Goal: Task Accomplishment & Management: Use online tool/utility

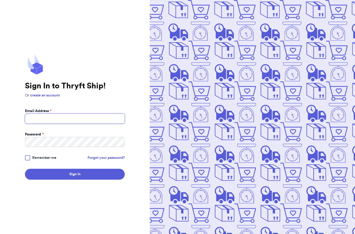
click at [41, 124] on input "Email Address *" at bounding box center [75, 119] width 100 height 10
type input "[EMAIL_ADDRESS][DOMAIN_NAME]"
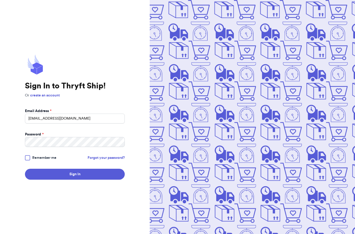
click at [29, 160] on div at bounding box center [27, 157] width 5 height 5
click at [0, 0] on input "Remember me" at bounding box center [0, 0] width 0 height 0
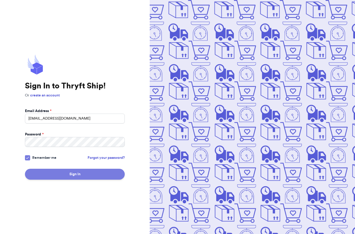
click at [78, 180] on button "Sign In" at bounding box center [75, 174] width 100 height 11
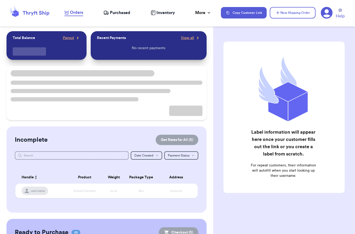
checkbox input "false"
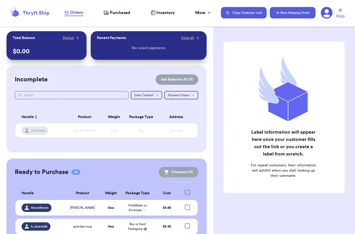
click at [287, 18] on button "New Shipping Order" at bounding box center [293, 12] width 46 height 11
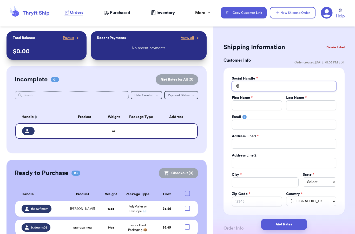
click at [253, 83] on input "Total Amount Paid" at bounding box center [284, 86] width 105 height 10
type input "e"
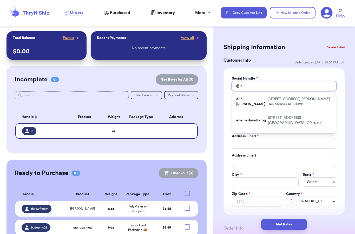
type input "er"
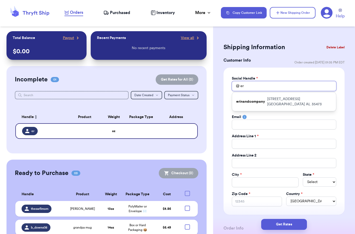
type input "e"
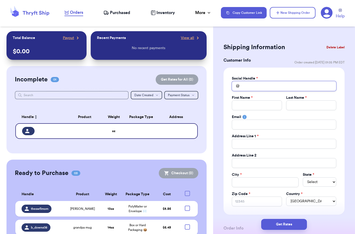
type input "n"
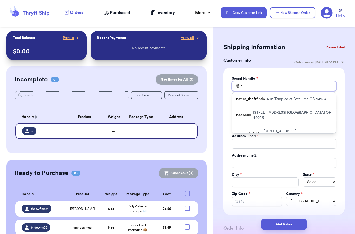
type input "n."
type input "n.a"
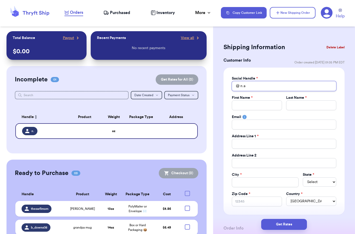
type input "n.a"
click at [284, 73] on div "Social Handle * @ n.a First Name * Last Name * Email Address Line 1 * Address L…" at bounding box center [284, 141] width 121 height 147
click at [254, 106] on input "Total Amount Paid" at bounding box center [257, 105] width 50 height 10
type input "S"
type input "="
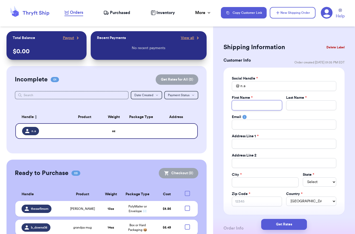
type input "A"
type input "Am"
type input "Ama"
type input "Aman"
type input "Amand"
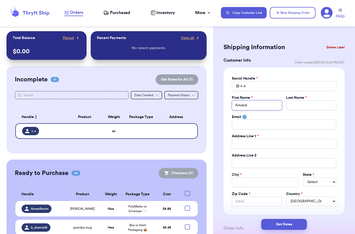
type input "Amanda"
type input "H"
type input "Hr"
type input "H"
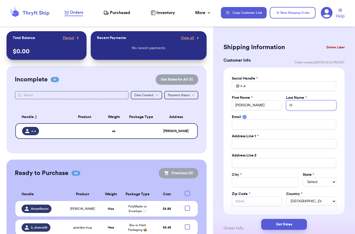
type input "HE"
type input "HEa"
type input "HEar"
type input "HEa"
type input "HE"
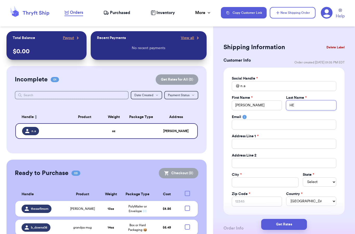
type input "H"
type input "He"
type input "Hea"
type input "Hear"
type input "Hears"
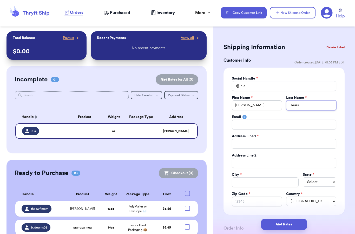
type input "Hearst"
type input "Hearst L"
type input "Hearst Lu"
type input "Hearst Lub"
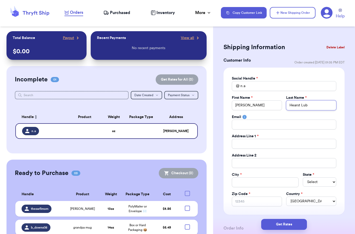
type input "Hearst Lubi"
type input "Hearst Lubie"
type input "Hearst Lubiew"
type input "Hearst Lubiews"
type input "Hearst Lubiewsk"
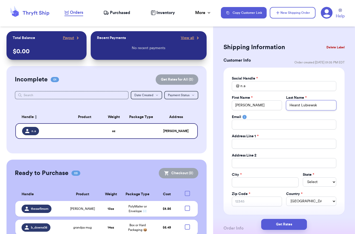
type input "Hearst Lubiewski"
click at [266, 144] on input "Total Amount Paid" at bounding box center [284, 144] width 105 height 10
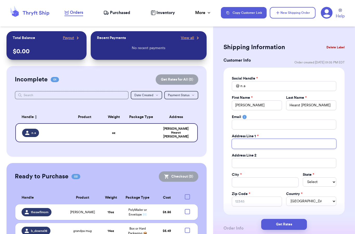
type input "7"
type input "70"
type input "707"
type input "707 J"
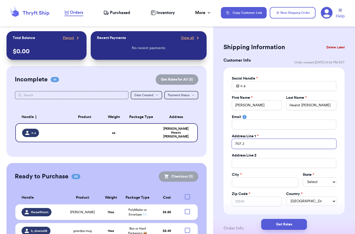
type input "707 Ja"
type input "707 Jam"
type input "707 Jame"
type input "707 James"
type input "707 Jamesp"
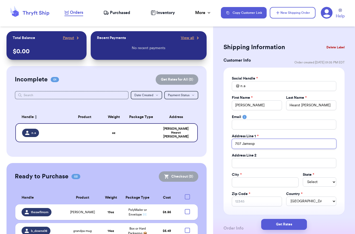
type input "707 Jamespo"
type input "707 Jamespor"
type input "707 Jamesport"
type input "707 Jamesport D"
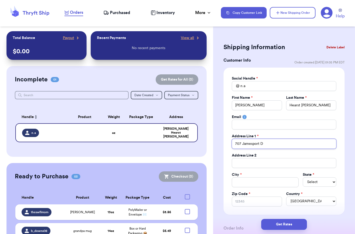
type input "707 Jamesport Dr"
click at [249, 182] on input "Total Amount Paid" at bounding box center [265, 182] width 67 height 10
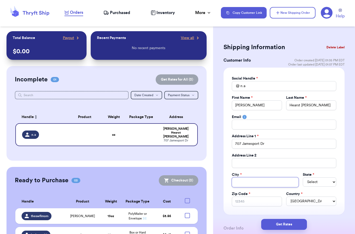
type input "O"
type input "O’"
type input "O’F"
type input "O’Fa"
type input "O’Fal"
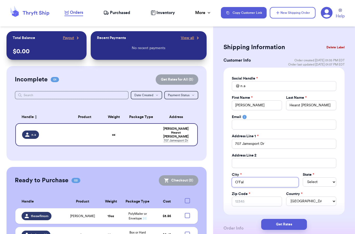
type input "O’Fall"
type input "O’Fallo"
type input "O’Falloo"
type input "O’Falloon"
type input "O’Falloo"
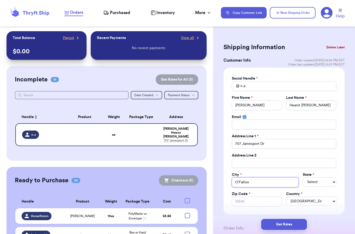
type input "O’Fallo"
type input "O’Fallon"
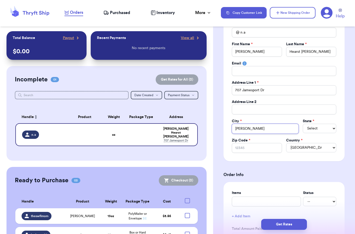
scroll to position [53, 0]
type input "O’Fallon"
click at [317, 132] on div "State * Select AL AK AZ AR CA CO CT DE DC FL GA HI ID IL IN IA KS KY LA ME MD M…" at bounding box center [320, 126] width 34 height 15
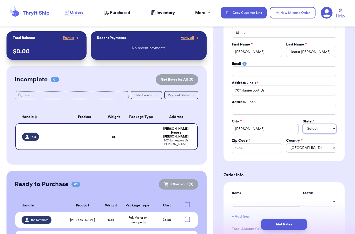
select select "MO"
click at [248, 149] on input "Zip Code *" at bounding box center [257, 148] width 50 height 10
type input "6"
type input "63"
type input "633"
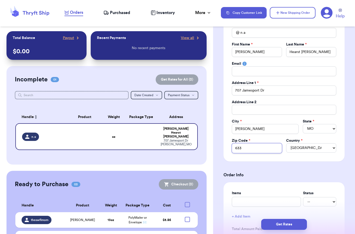
type input "6336"
type input "63366"
click at [283, 166] on form "Shipping Information Delete Label Customer Info Order created: 09/17, 01:05 PM …" at bounding box center [284, 230] width 121 height 485
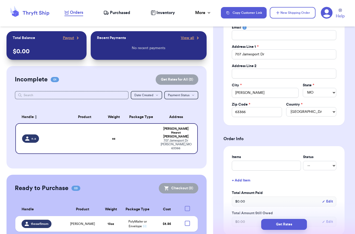
scroll to position [90, 0]
click at [276, 166] on input "text" at bounding box center [266, 165] width 69 height 10
type input "S"
type input "Sa"
type input "San"
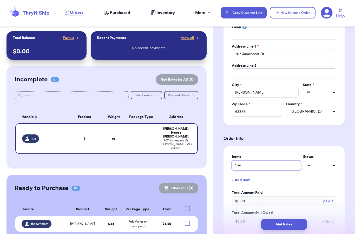
type input "Sand"
type input "Sandc"
type input "Sandca"
type input "Sandcas"
type input "Sandcast"
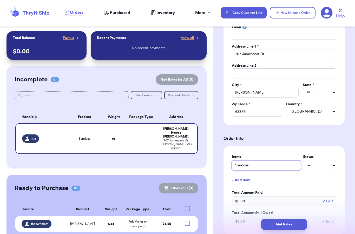
type input "Sandcastl"
type input "Sandcastle"
click at [312, 138] on h3 "Order Info" at bounding box center [284, 139] width 121 height 6
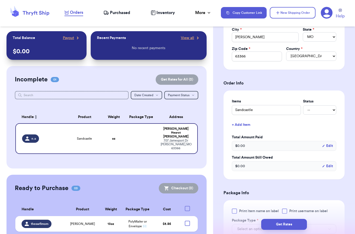
scroll to position [169, 0]
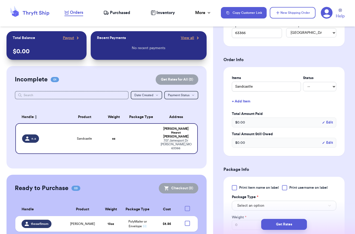
click at [280, 124] on div "$ 0.00 Edit" at bounding box center [284, 123] width 105 height 10
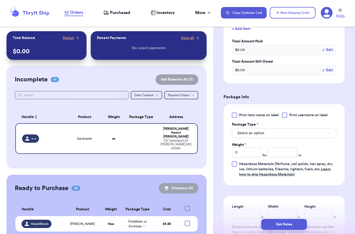
scroll to position [257, 0]
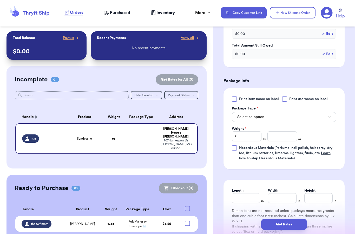
click at [256, 120] on button "Select an option" at bounding box center [284, 117] width 105 height 10
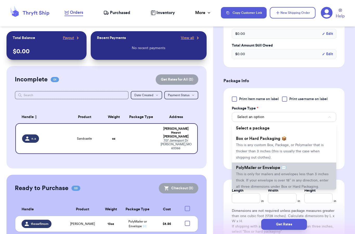
click at [254, 173] on span "This is only for mailers and envelopes less than 3 inches thick. If your envelo…" at bounding box center [282, 180] width 93 height 16
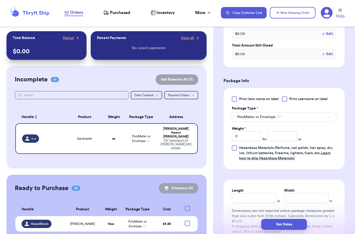
scroll to position [263, 0]
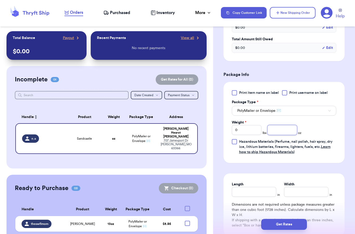
click at [285, 134] on input "number" at bounding box center [283, 130] width 30 height 10
click at [259, 132] on input "0" at bounding box center [247, 130] width 30 height 10
type input "1"
click at [221, 129] on div "Shipping Information Delete Label Customer Info Order created: 09/17, 01:05 PM …" at bounding box center [284, 34] width 142 height 532
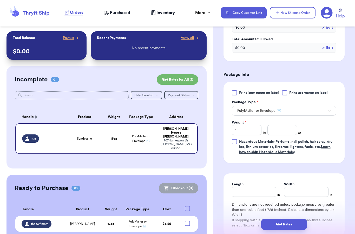
scroll to position [307, 0]
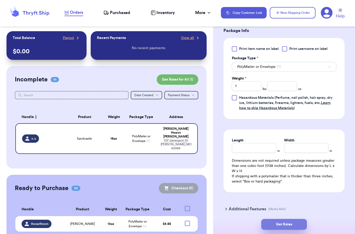
click at [283, 219] on button "Get Rates" at bounding box center [284, 224] width 46 height 11
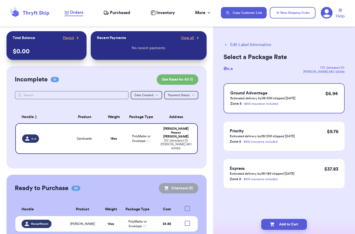
scroll to position [0, 0]
click at [116, 128] on div "Customer Link New Order Total Balance Payout $ 0.00 Recent Payments View all No…" at bounding box center [177, 117] width 355 height 234
click at [296, 16] on button "New Shipping Order" at bounding box center [293, 12] width 46 height 11
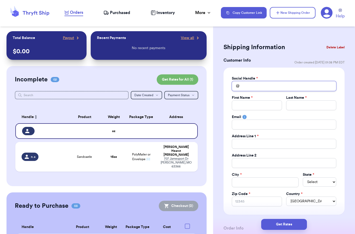
click at [257, 86] on input "Total Amount Paid" at bounding box center [284, 86] width 105 height 10
type input "n"
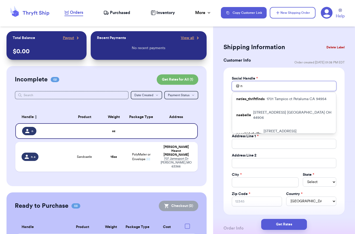
type input "n."
type input "n.a"
type input "n.a."
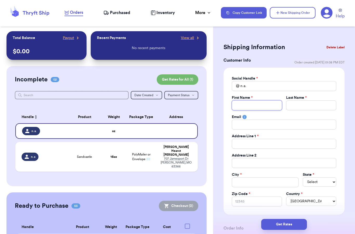
click at [245, 109] on input "Total Amount Paid" at bounding box center [257, 105] width 50 height 10
click at [246, 145] on input "Total Amount Paid" at bounding box center [284, 144] width 105 height 10
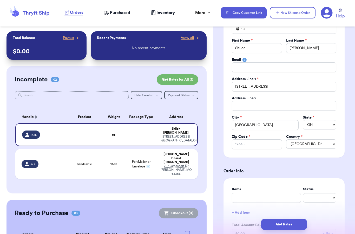
scroll to position [57, 0]
click at [259, 143] on input "Zip Code *" at bounding box center [257, 144] width 50 height 10
click at [290, 166] on form "Shipping Information Delete Label Customer Info Order created: 09/17, 01:08 PM …" at bounding box center [284, 226] width 121 height 485
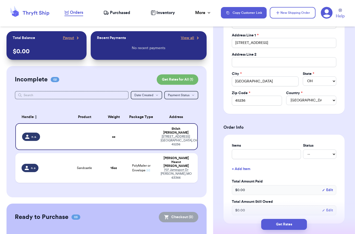
scroll to position [150, 0]
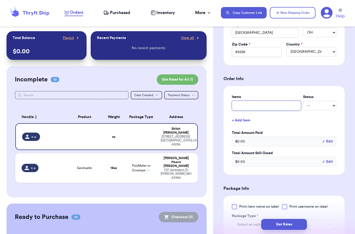
click at [268, 105] on input "text" at bounding box center [266, 106] width 69 height 10
click at [280, 136] on div "Total Amount Paid $ 0.00 Edit" at bounding box center [284, 138] width 105 height 16
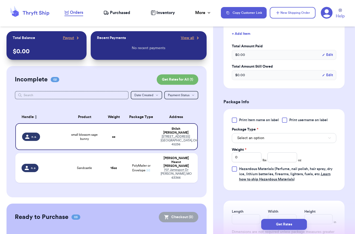
scroll to position [237, 0]
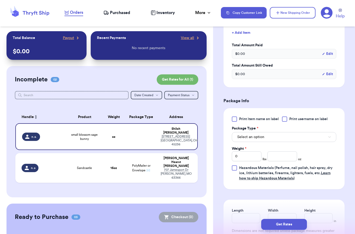
click at [255, 136] on span "Select an option" at bounding box center [250, 136] width 27 height 5
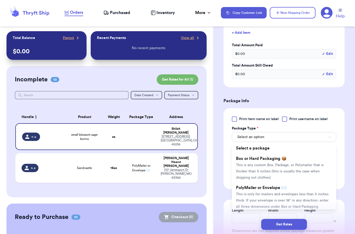
click at [268, 190] on span "PolyMailer or Envelope ✉️" at bounding box center [261, 188] width 50 height 4
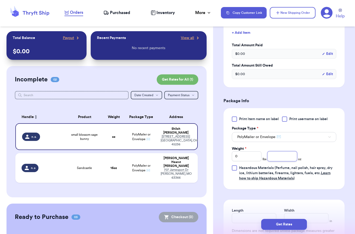
click at [277, 158] on input "number" at bounding box center [283, 156] width 30 height 10
click at [225, 177] on div "Print item name on label Print username on label Package Type * PolyMailer or E…" at bounding box center [284, 148] width 121 height 81
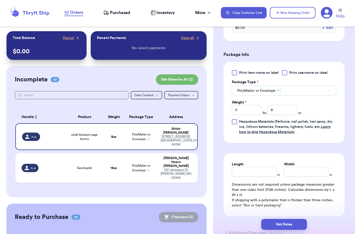
scroll to position [304, 0]
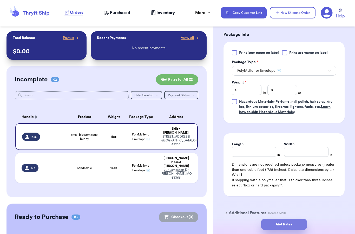
click at [276, 220] on button "Get Rates" at bounding box center [284, 224] width 46 height 11
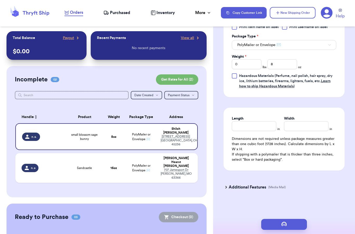
scroll to position [0, 0]
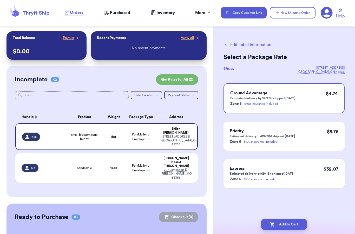
click at [268, 164] on div "Express Estimated delivery by 09/18 if shipped today Zone 5 - $100 insurance in…" at bounding box center [284, 173] width 121 height 29
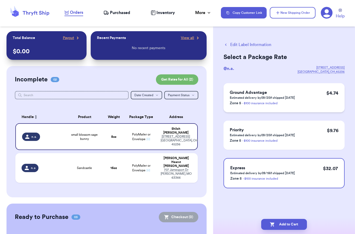
click at [302, 97] on div "Ground Advantage Estimated delivery by 09/20 if shipped today Zone 5 - $100 ins…" at bounding box center [284, 97] width 121 height 29
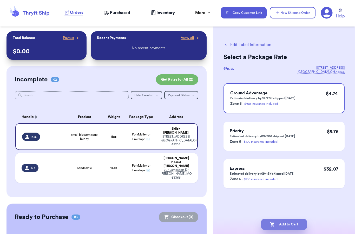
click at [287, 221] on button "Add to Cart" at bounding box center [284, 224] width 46 height 11
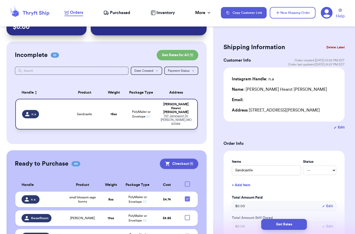
scroll to position [27, 0]
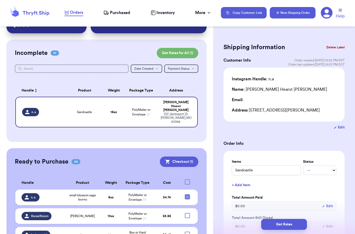
click at [289, 15] on button "New Shipping Order" at bounding box center [293, 12] width 46 height 11
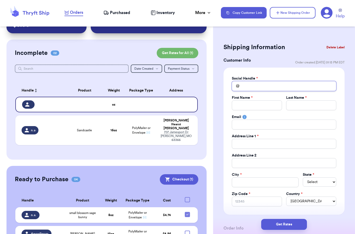
click at [247, 84] on input "Total Amount Paid" at bounding box center [284, 86] width 105 height 10
click at [247, 106] on input "Total Amount Paid" at bounding box center [257, 105] width 50 height 10
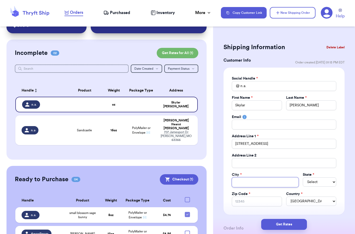
click at [245, 183] on input "Total Amount Paid" at bounding box center [265, 182] width 67 height 10
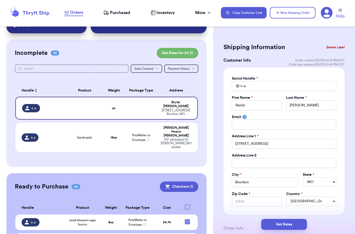
click at [344, 177] on div "Social Handle * @ n.a. First Name * Skylar Last Name * Brooks Email Address Lin…" at bounding box center [284, 141] width 121 height 147
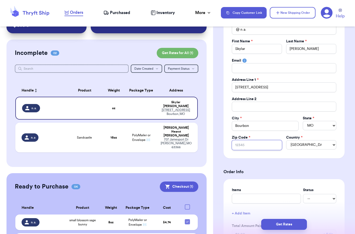
click at [241, 150] on input "Zip Code *" at bounding box center [257, 145] width 50 height 10
click at [305, 159] on form "Shipping Information Delete Label Customer Info Order created: 09/17, 01:13 PM …" at bounding box center [284, 227] width 121 height 485
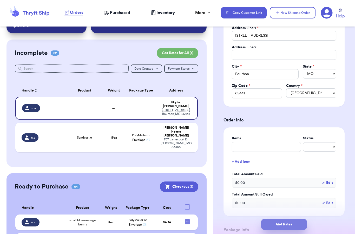
click at [284, 220] on button "Get Rates" at bounding box center [284, 224] width 46 height 11
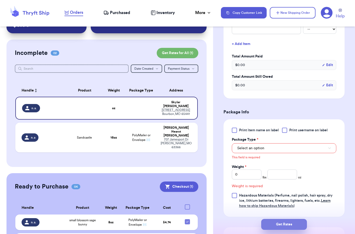
scroll to position [199, 0]
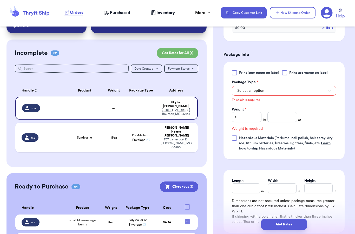
click at [261, 92] on span "Select an option" at bounding box center [250, 90] width 27 height 5
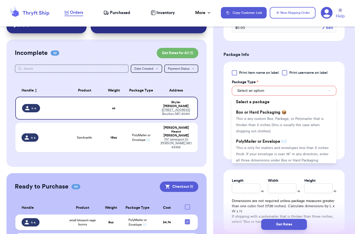
click at [264, 152] on span "This is only for mailers and envelopes less than 3 inches thick. If your envelo…" at bounding box center [282, 154] width 93 height 16
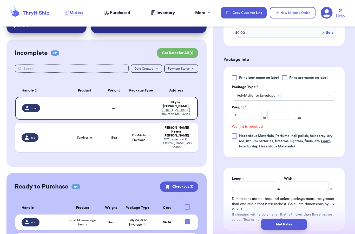
scroll to position [192, 0]
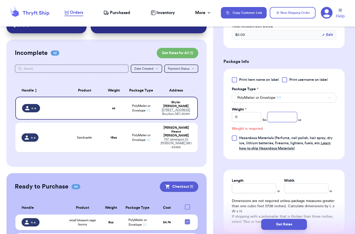
click at [281, 114] on input "number" at bounding box center [283, 117] width 30 height 10
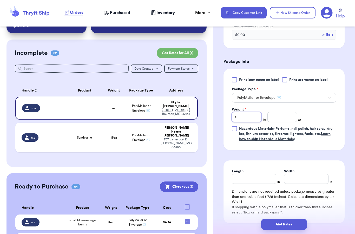
click at [250, 116] on input "0" at bounding box center [247, 117] width 30 height 10
click at [237, 144] on div "Print item name on label Print username on label Package Type * PolyMailer or E…" at bounding box center [284, 109] width 121 height 81
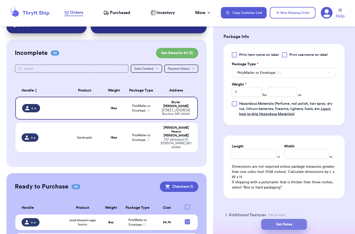
click at [293, 220] on button "Get Rates" at bounding box center [284, 224] width 46 height 11
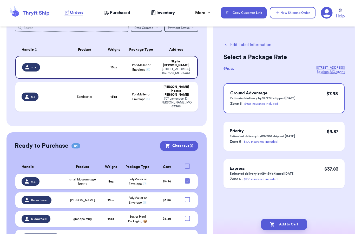
scroll to position [67, 0]
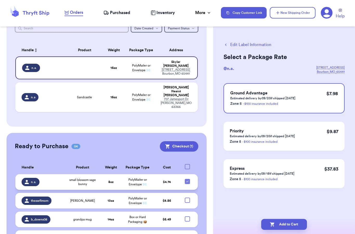
click at [96, 178] on span "small blossom sage bunny" at bounding box center [82, 182] width 29 height 8
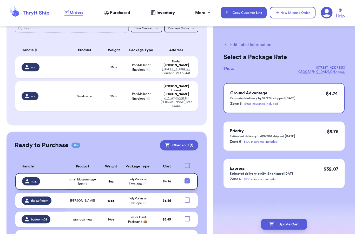
scroll to position [21, 0]
click at [188, 216] on div at bounding box center [187, 218] width 5 height 5
click at [188, 216] on input "checkbox" at bounding box center [187, 216] width 0 height 0
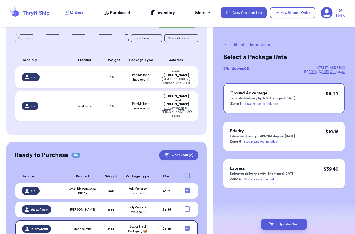
scroll to position [58, 0]
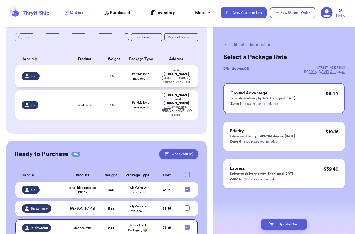
click at [84, 65] on td at bounding box center [84, 76] width 36 height 22
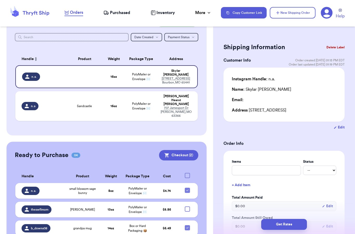
click at [341, 128] on button "Edit" at bounding box center [339, 127] width 11 height 5
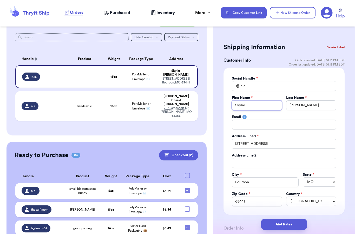
click at [252, 106] on input "Skylar" at bounding box center [257, 105] width 50 height 10
drag, startPoint x: 261, startPoint y: 145, endPoint x: 230, endPoint y: 146, distance: 31.2
click at [230, 146] on div "Social Handle * @ n.a. First Name * Kait Last Name * Calloway Email Address Lin…" at bounding box center [284, 141] width 121 height 147
click at [237, 145] on input "331 E Pine St" at bounding box center [284, 144] width 105 height 10
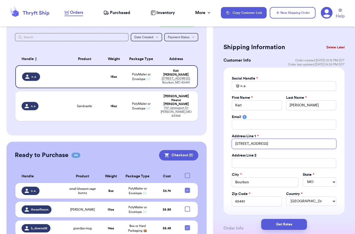
click at [237, 145] on input "331 E Pine St" at bounding box center [284, 144] width 105 height 10
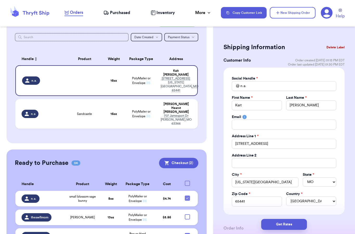
click at [340, 188] on div "Social Handle * @ n.a. First Name * Kait Last Name * Calloway Email Address Lin…" at bounding box center [284, 141] width 121 height 147
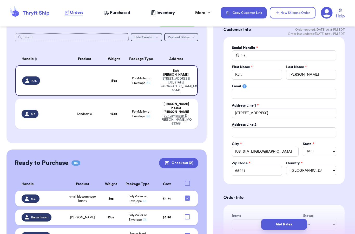
scroll to position [31, 0]
click at [263, 172] on input "65441" at bounding box center [257, 171] width 50 height 10
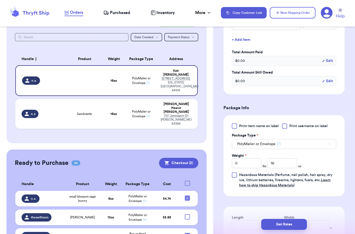
scroll to position [230, 0]
click at [279, 164] on input "16" at bounding box center [283, 163] width 30 height 10
click at [242, 165] on input "0" at bounding box center [247, 163] width 30 height 10
click at [304, 152] on div "Print item name on label Print username on label Package Type * PolyMailer or E…" at bounding box center [284, 156] width 105 height 65
click at [296, 149] on button "PolyMailer or Envelope ✉️" at bounding box center [284, 144] width 105 height 10
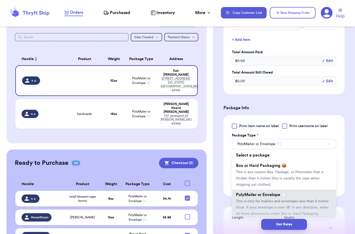
click at [270, 171] on span "This is any custom Box, Package, or Polymailer that is thicker than 3 inches (t…" at bounding box center [280, 178] width 88 height 16
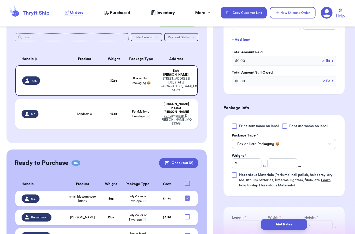
click at [318, 160] on div "Print item name on label Print username on label Package Type * Box or Hard Pac…" at bounding box center [284, 156] width 105 height 65
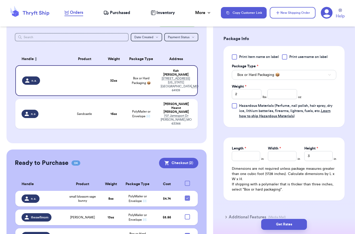
scroll to position [299, 0]
click at [240, 158] on input "Length *" at bounding box center [246, 156] width 28 height 10
click at [280, 152] on input "Width *" at bounding box center [282, 156] width 28 height 10
click at [322, 153] on input "3" at bounding box center [319, 156] width 28 height 10
click at [322, 153] on html "Orders Purchased Inventory More Stats Completed Orders Payments Payouts Copy Cu…" at bounding box center [177, 117] width 355 height 234
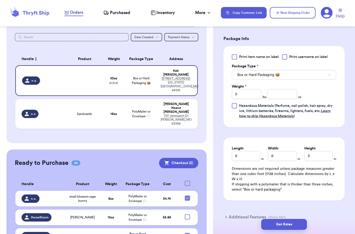
click at [322, 153] on input "3" at bounding box center [319, 156] width 28 height 10
click at [321, 153] on input "3" at bounding box center [319, 156] width 28 height 10
click at [313, 157] on input "3" at bounding box center [319, 156] width 28 height 10
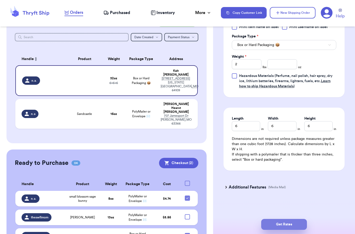
click at [289, 222] on button "Get Rates" at bounding box center [284, 224] width 46 height 11
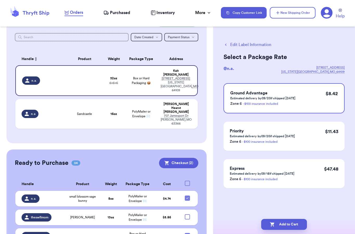
click at [121, 11] on span "Purchased" at bounding box center [120, 13] width 20 height 6
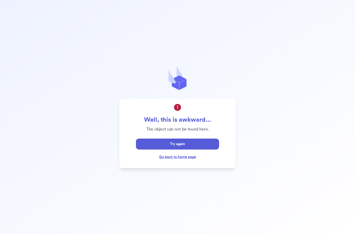
click at [184, 159] on link "Go back to home page" at bounding box center [177, 157] width 37 height 4
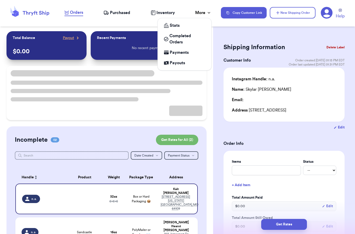
click at [199, 14] on div "More" at bounding box center [203, 13] width 16 height 6
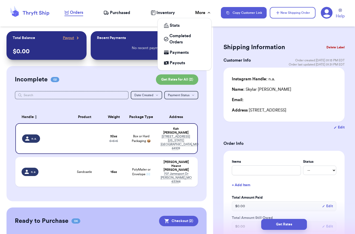
click at [184, 38] on span "Completed Orders" at bounding box center [188, 39] width 36 height 12
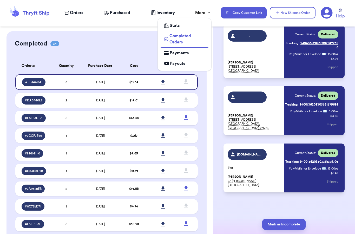
scroll to position [41, 0]
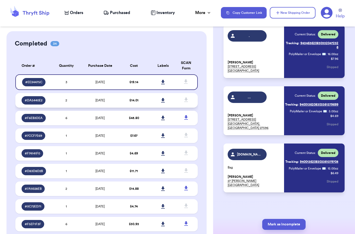
click at [141, 104] on td "$ 14.01" at bounding box center [133, 100] width 29 height 15
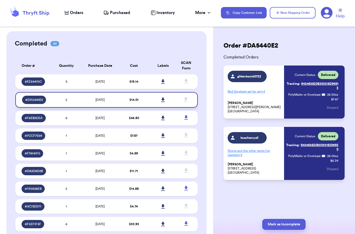
scroll to position [0, 0]
click at [150, 124] on td at bounding box center [163, 118] width 29 height 15
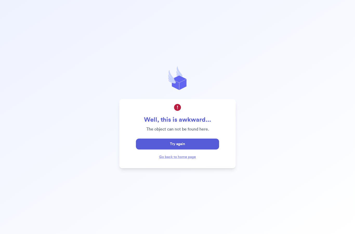
click at [185, 150] on button "Try again" at bounding box center [177, 144] width 83 height 11
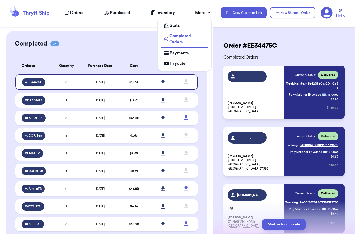
click at [201, 16] on div "More" at bounding box center [203, 13] width 16 height 6
click at [184, 25] on div "Stats" at bounding box center [184, 25] width 41 height 6
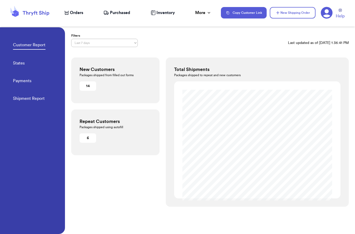
click at [32, 100] on link "Shipment Report" at bounding box center [29, 98] width 32 height 7
select select "LAST_30_DAYS"
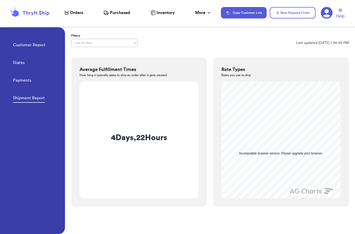
click at [20, 63] on link "States" at bounding box center [19, 63] width 12 height 7
select select "LAST_30_DAYS"
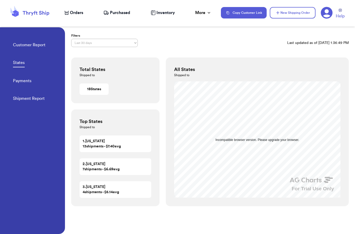
click at [26, 45] on link "Customer Report" at bounding box center [29, 45] width 33 height 7
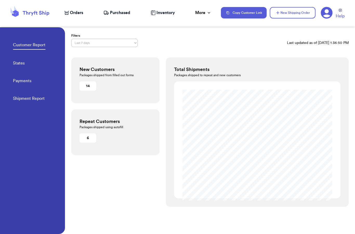
select select "ALL_TIME"
click at [132, 178] on div "New Customers Packages shipped from filled out forms 121 Repeat Customers Packa…" at bounding box center [115, 131] width 88 height 149
